Goal: Information Seeking & Learning: Learn about a topic

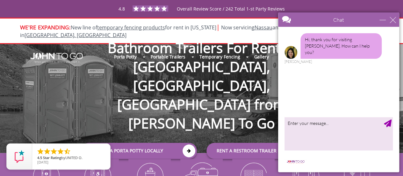
click at [394, 23] on div "Chat" at bounding box center [338, 19] width 121 height 14
click at [392, 18] on div "close" at bounding box center [393, 20] width 6 height 6
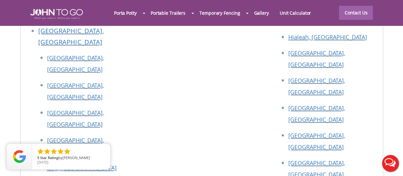
scroll to position [2743, 0]
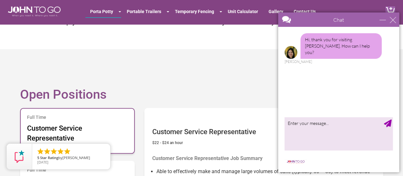
scroll to position [287, 0]
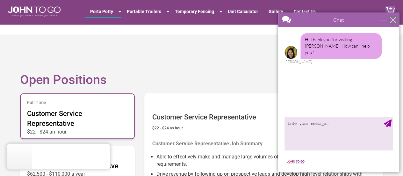
click at [391, 22] on div "close" at bounding box center [393, 20] width 6 height 6
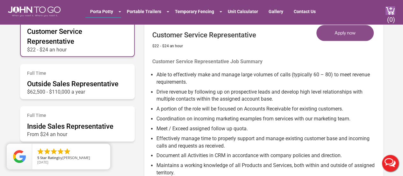
scroll to position [383, 0]
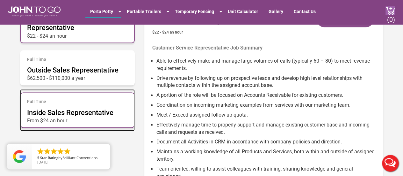
click at [84, 116] on span "Inside Sales Representative" at bounding box center [70, 112] width 86 height 8
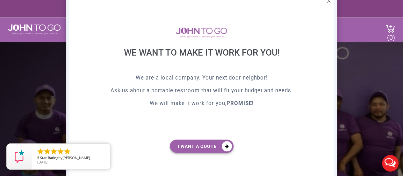
scroll to position [0, 0]
click at [329, 0] on div "X" at bounding box center [329, 1] width 10 height 11
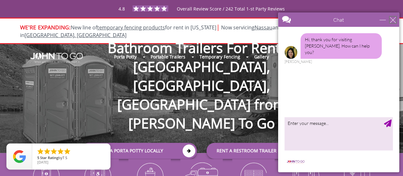
click at [392, 19] on div "close" at bounding box center [393, 20] width 6 height 6
